Goal: Transaction & Acquisition: Purchase product/service

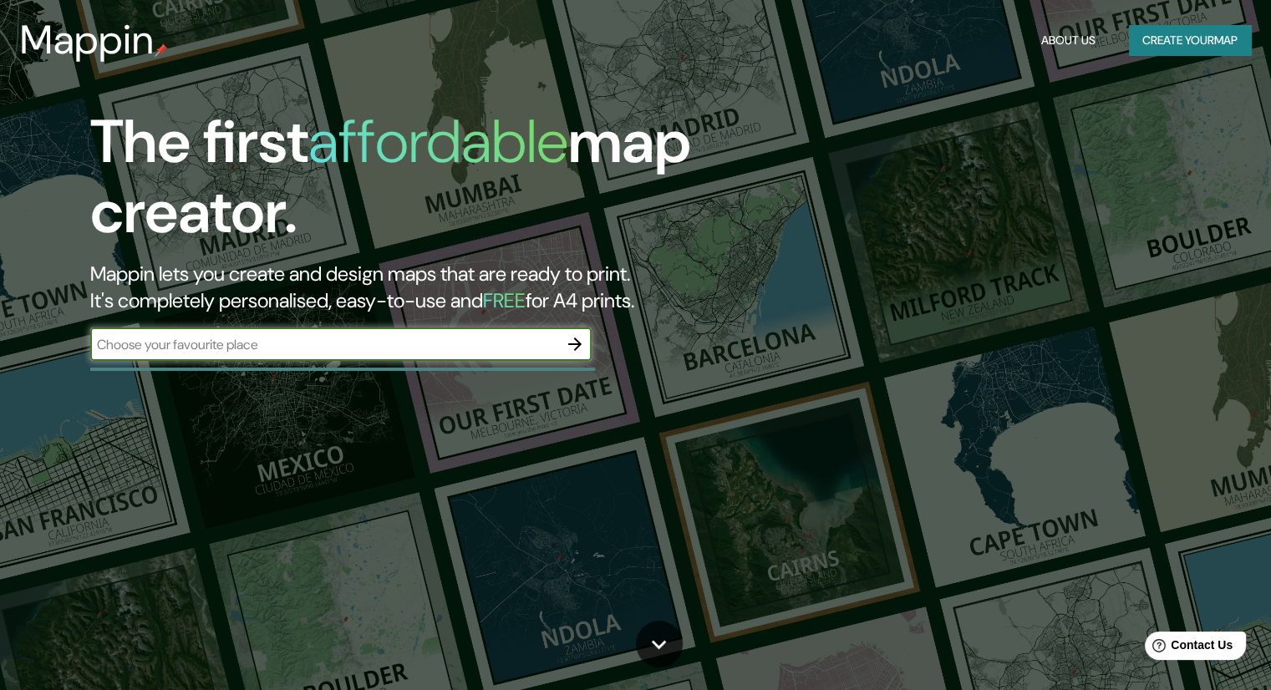
click at [388, 338] on input "text" at bounding box center [324, 344] width 468 height 19
type input "[GEOGRAPHIC_DATA]"
click at [565, 342] on icon "button" at bounding box center [575, 344] width 20 height 20
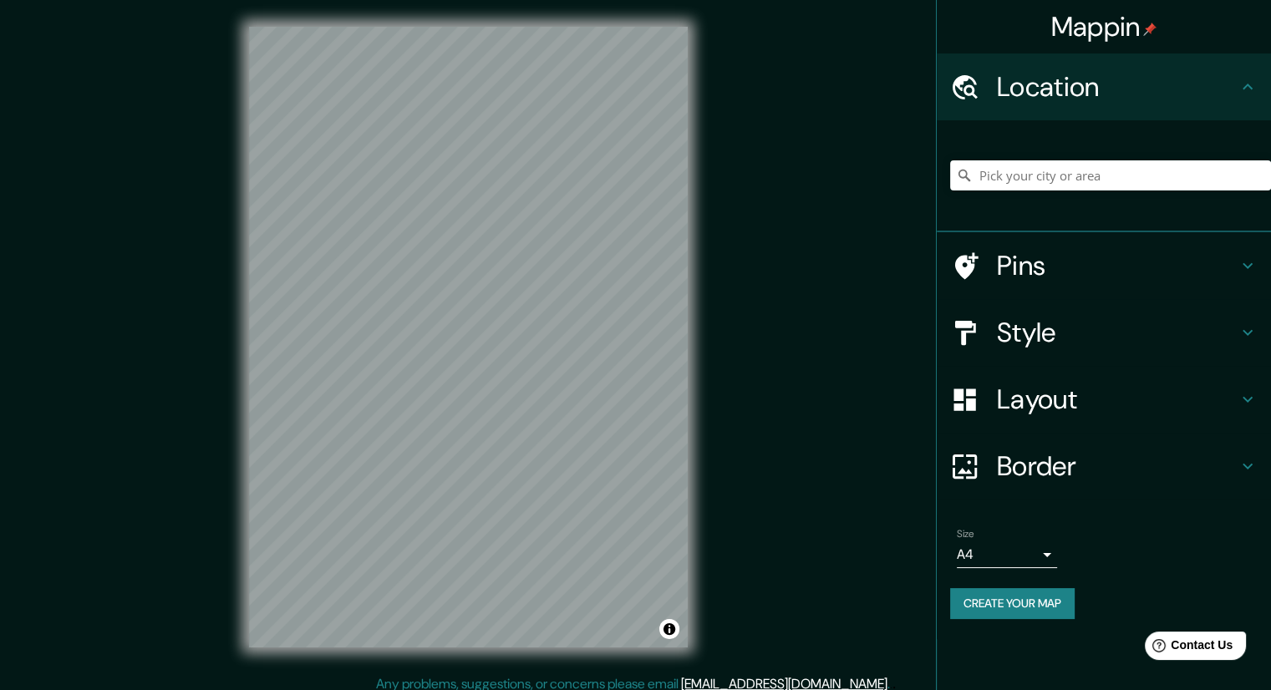
click at [765, 178] on div "Mappin Location Pins Style Layout Border Choose a border. Hint : you can make l…" at bounding box center [635, 350] width 1271 height 701
click at [1078, 318] on h4 "Style" at bounding box center [1117, 332] width 241 height 33
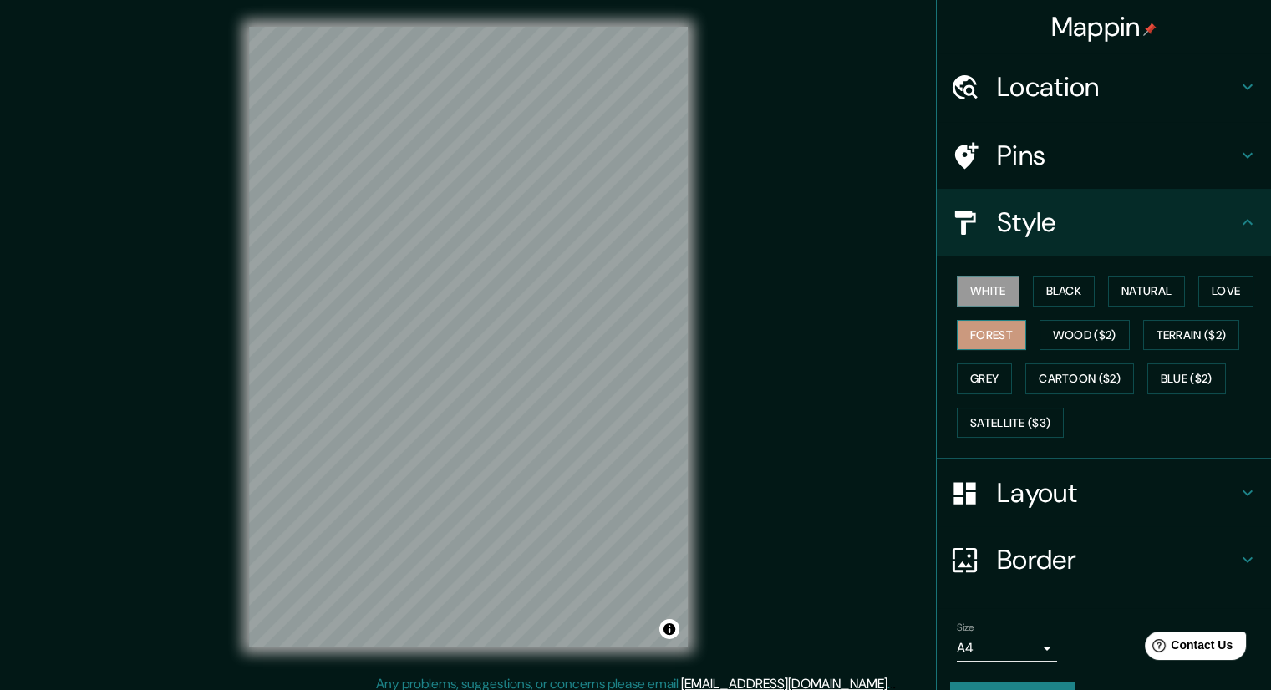
click at [989, 332] on button "Forest" at bounding box center [991, 335] width 69 height 31
click at [1066, 295] on button "Black" at bounding box center [1064, 291] width 63 height 31
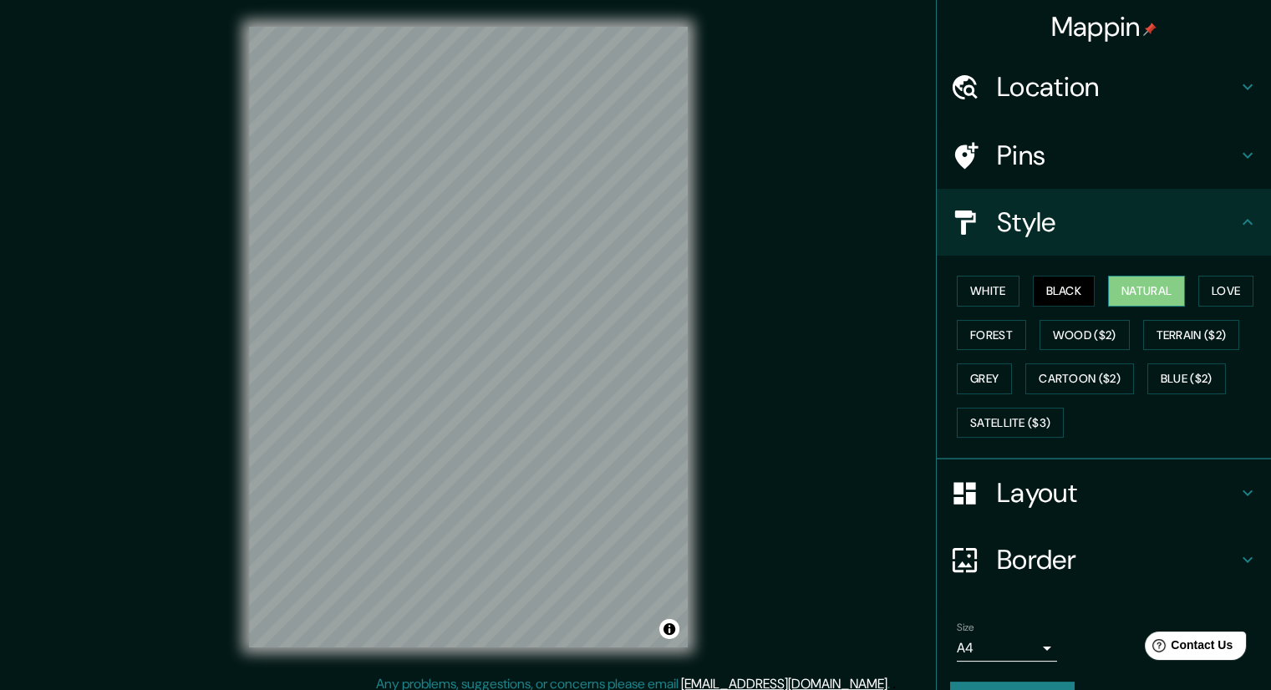
click at [1142, 285] on button "Natural" at bounding box center [1146, 291] width 77 height 31
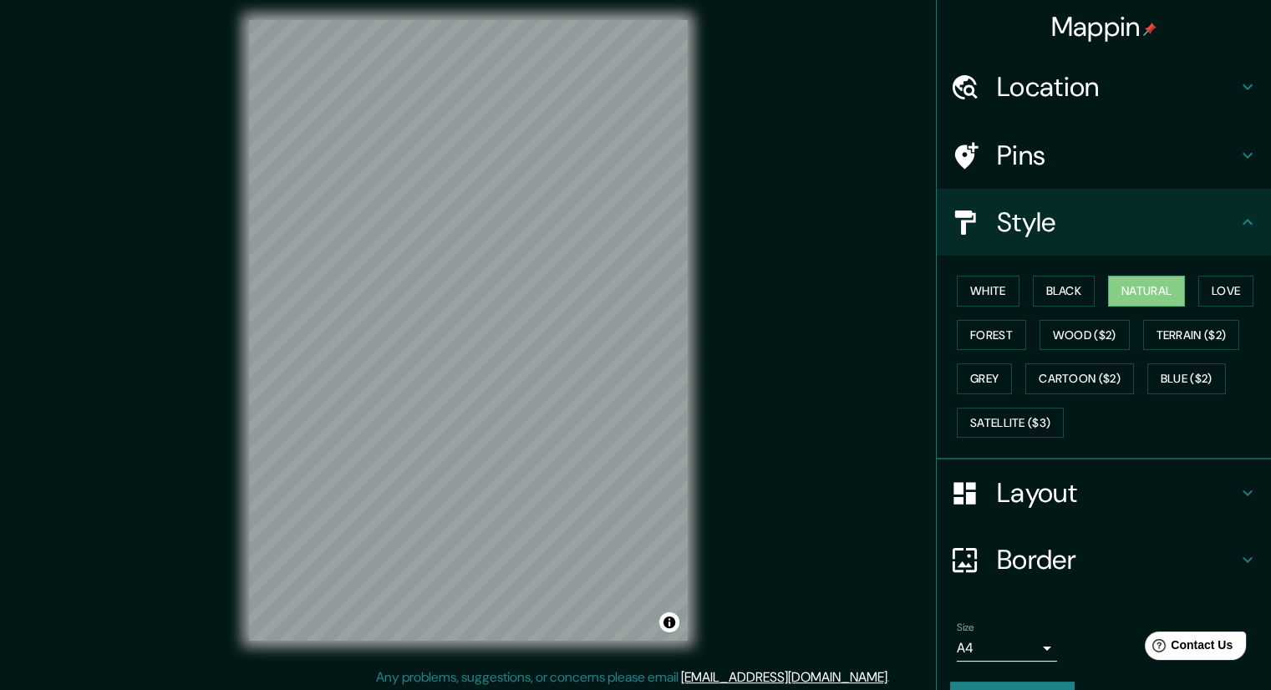
scroll to position [11, 0]
